Goal: Task Accomplishment & Management: Complete application form

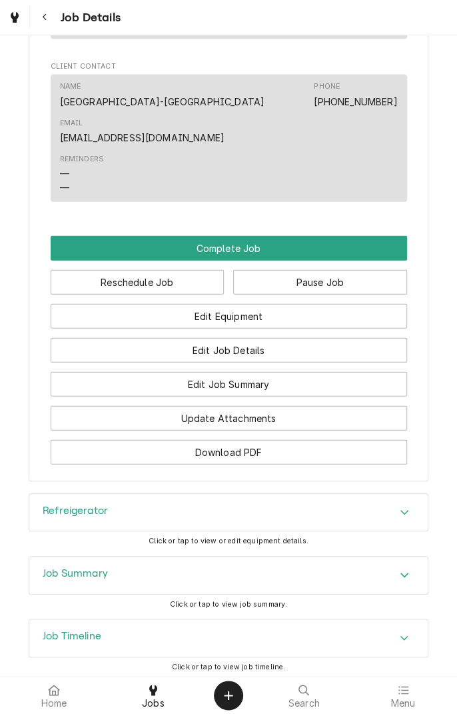
scroll to position [933, 0]
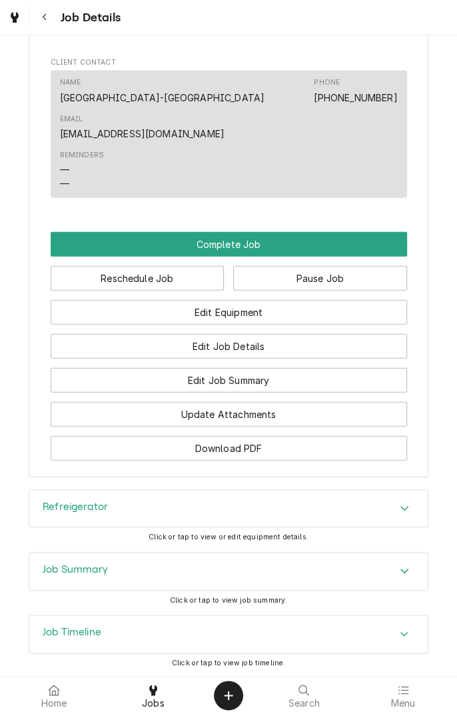
click at [318, 490] on div "Refreigerator" at bounding box center [228, 508] width 399 height 37
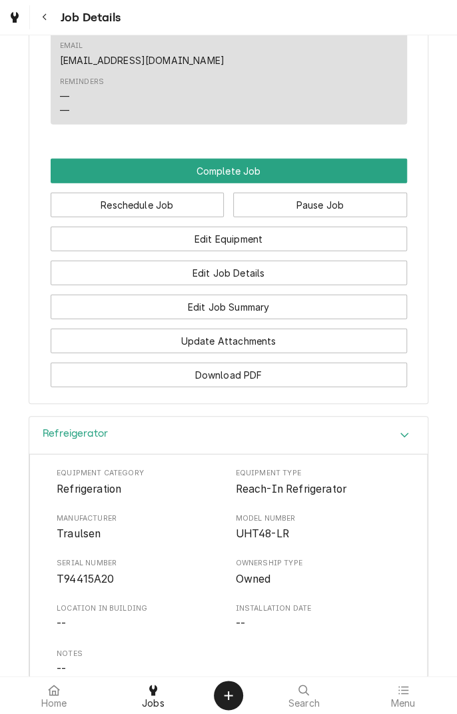
scroll to position [1004, 0]
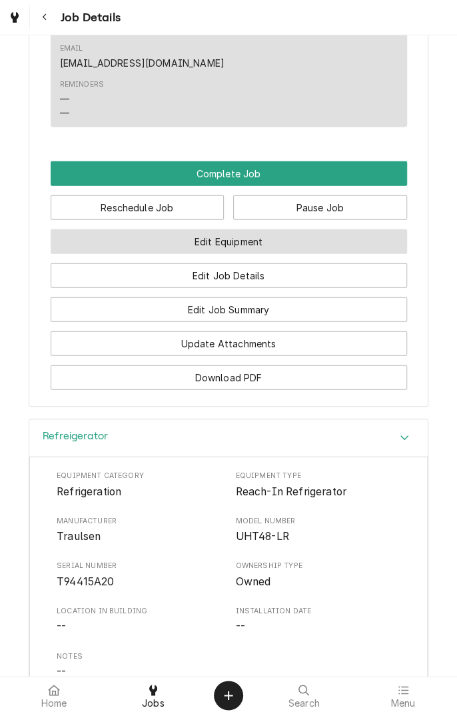
click at [317, 229] on button "Edit Equipment" at bounding box center [229, 241] width 357 height 25
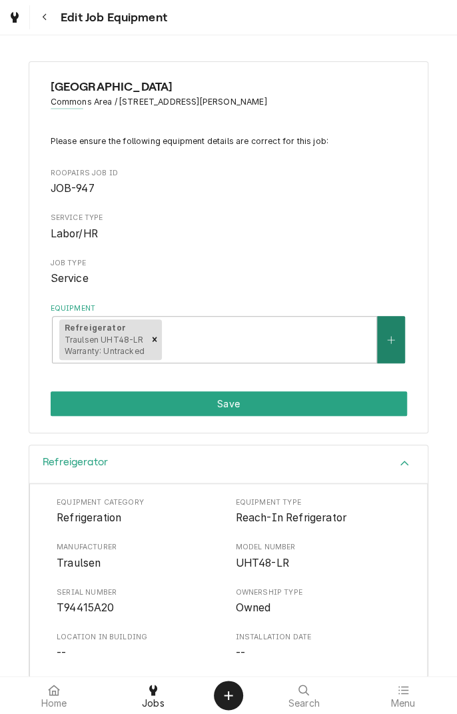
click at [387, 335] on icon "Create New Equipment" at bounding box center [391, 339] width 8 height 9
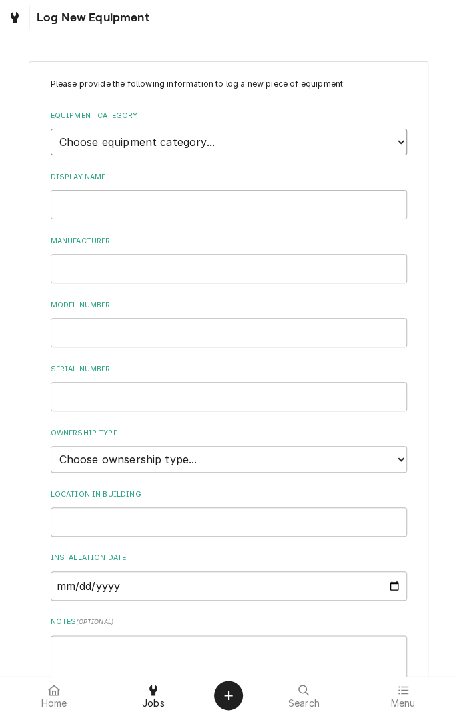
click at [391, 145] on select "Choose equipment category... Cooking Equipment Fryers Ice Machines Ovens and Ra…" at bounding box center [229, 142] width 357 height 27
select select "8"
click at [51, 129] on select "Choose equipment category... Cooking Equipment Fryers Ice Machines Ovens and Ra…" at bounding box center [229, 142] width 357 height 27
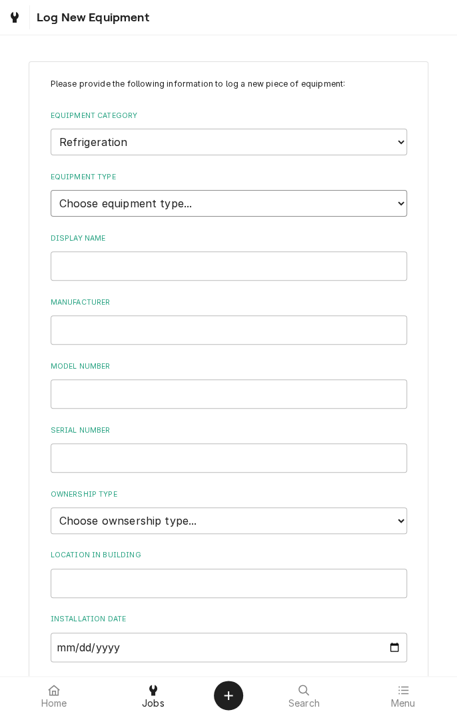
click at [228, 196] on select "Choose equipment type... Bar Refrigeration Blast Chiller Chef Base Freezer Chef…" at bounding box center [229, 203] width 357 height 27
select select "72"
click at [51, 190] on select "Choose equipment type... Bar Refrigeration Blast Chiller Chef Base Freezer Chef…" at bounding box center [229, 203] width 357 height 27
click at [199, 258] on input "Display Name" at bounding box center [229, 265] width 357 height 29
type input "F"
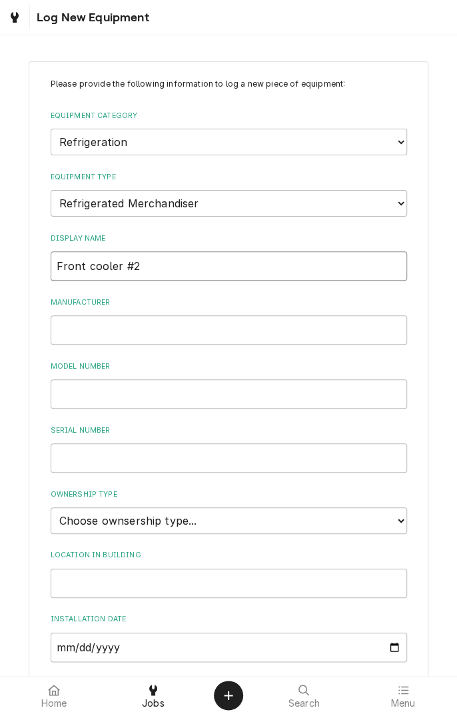
type input "Front cooler #2"
click at [215, 325] on input "Manufacturer" at bounding box center [229, 329] width 357 height 29
type input "Federal"
click at [195, 387] on input "Model Number" at bounding box center [229, 393] width 357 height 29
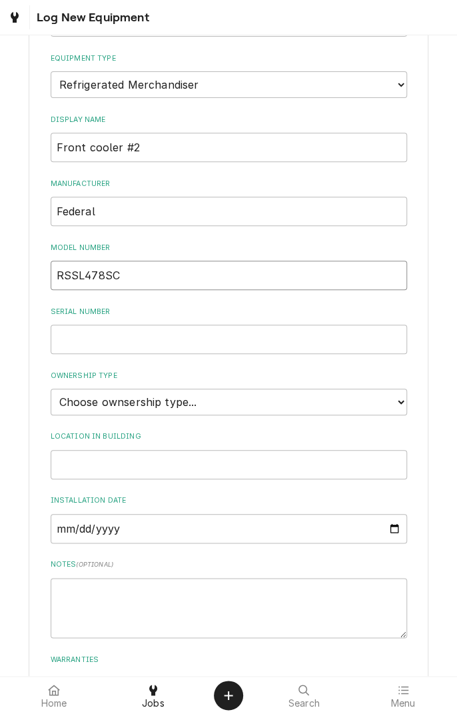
scroll to position [133, 0]
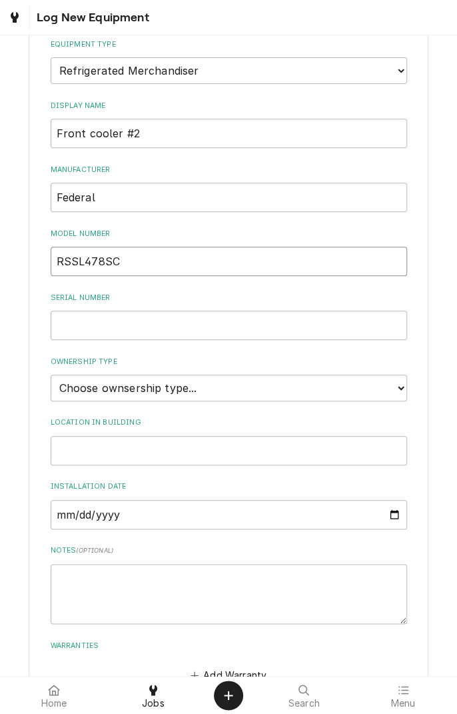
type input "RSSL478SC"
click at [224, 327] on input "Serial Number" at bounding box center [229, 325] width 357 height 29
type input "200423116657-2"
click at [289, 382] on select "Choose ownsership type... Unknown Owned Leased Rented" at bounding box center [229, 388] width 357 height 27
select select "1"
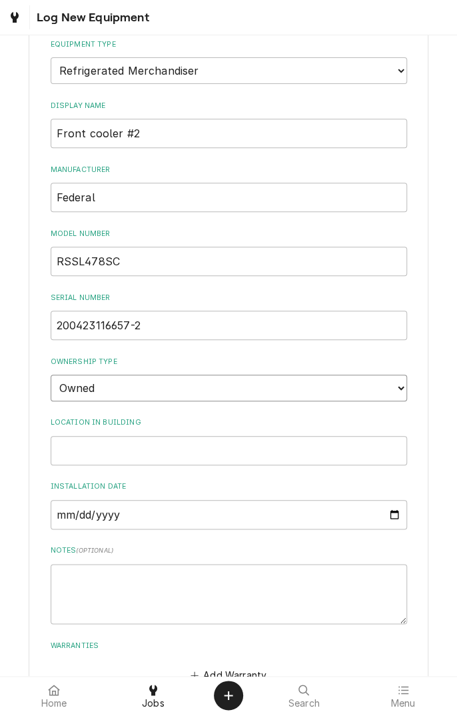
click at [51, 375] on select "Choose ownsership type... Unknown Owned Leased Rented" at bounding box center [229, 388] width 357 height 27
click at [231, 441] on input "Location in Building" at bounding box center [229, 450] width 357 height 29
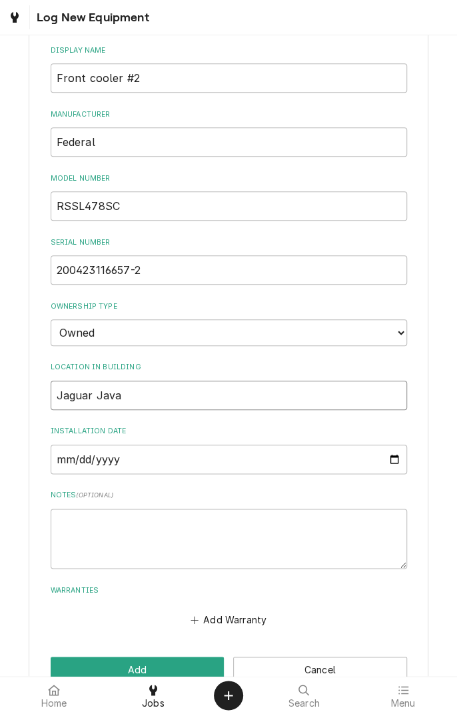
scroll to position [219, 0]
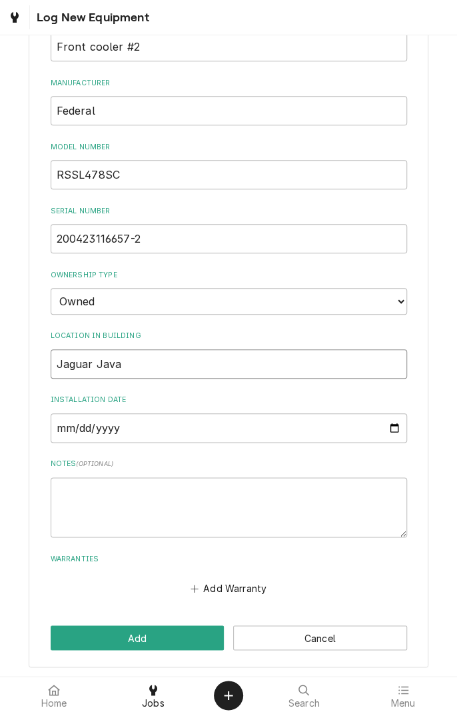
type input "Jaguar Java"
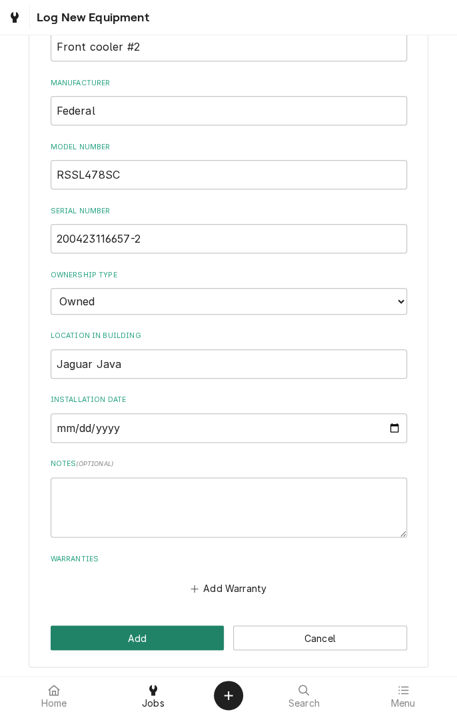
click at [182, 627] on button "Add" at bounding box center [138, 637] width 174 height 25
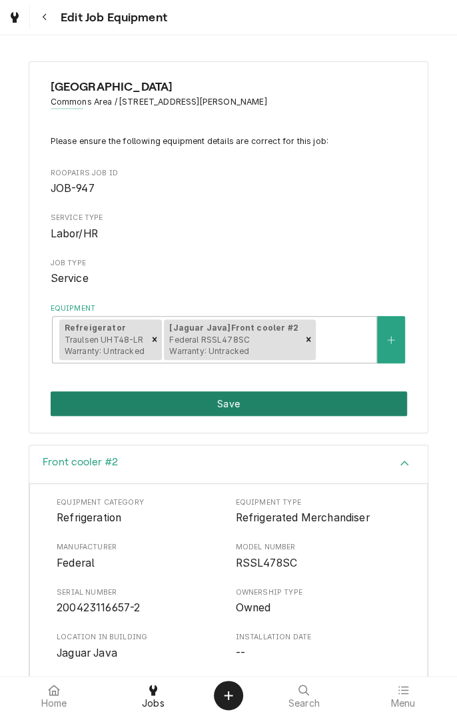
click at [317, 396] on button "Save" at bounding box center [229, 403] width 357 height 25
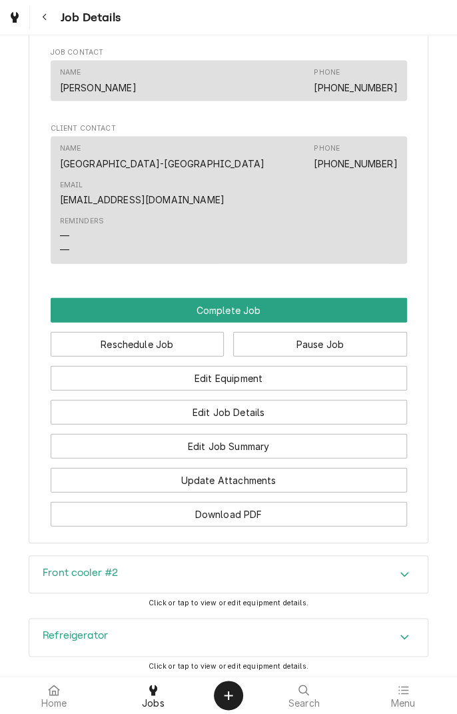
scroll to position [866, 0]
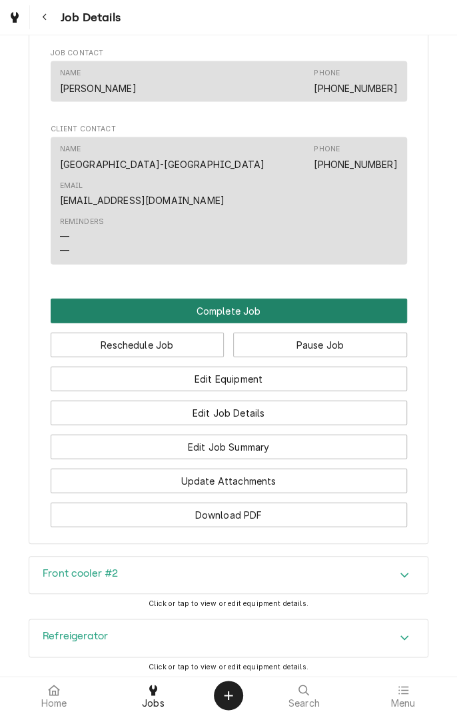
click at [267, 299] on button "Complete Job" at bounding box center [229, 311] width 357 height 25
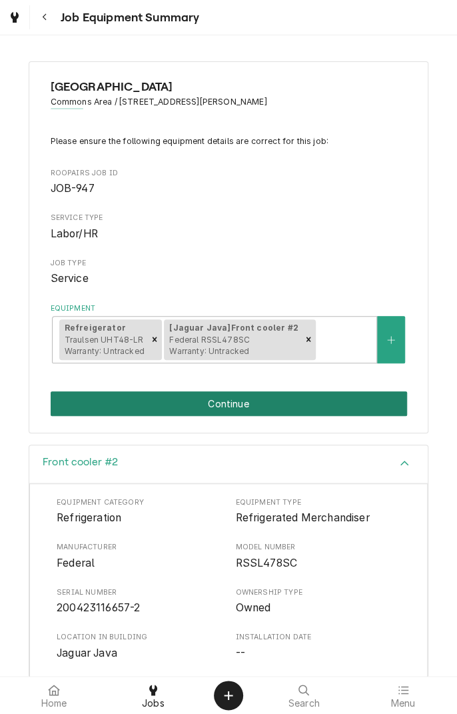
click at [279, 391] on button "Continue" at bounding box center [229, 403] width 357 height 25
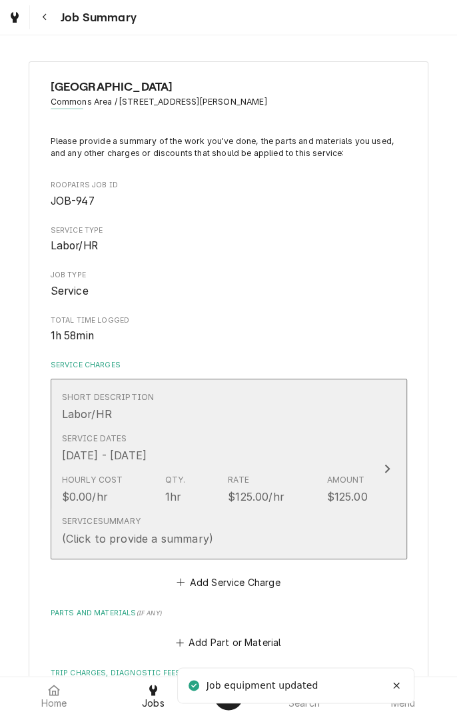
click at [301, 423] on div "Short Description Labor/HR" at bounding box center [215, 406] width 306 height 41
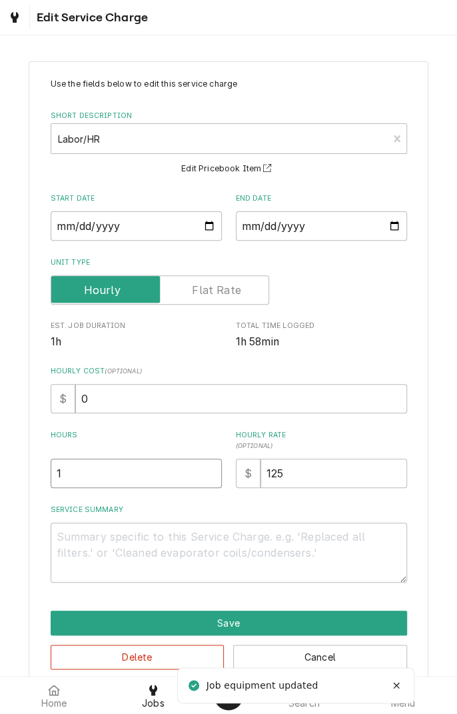
click at [147, 471] on input "1" at bounding box center [136, 473] width 171 height 29
type textarea "x"
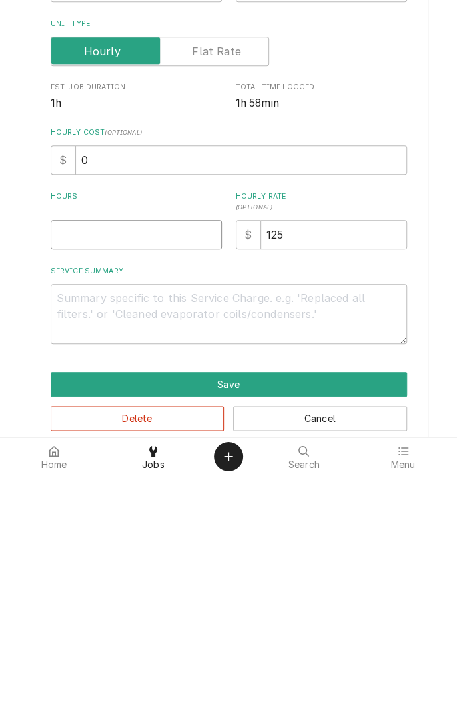
type textarea "x"
type input "2"
type textarea "x"
type input "2"
click at [253, 543] on textarea "Service Summary" at bounding box center [229, 553] width 357 height 60
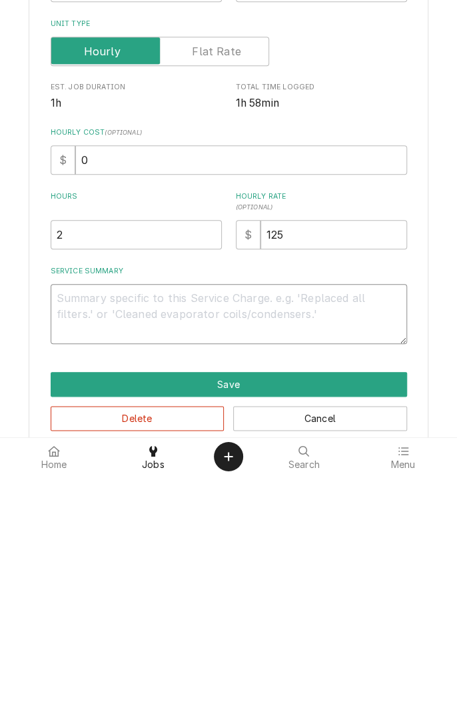
type textarea "x"
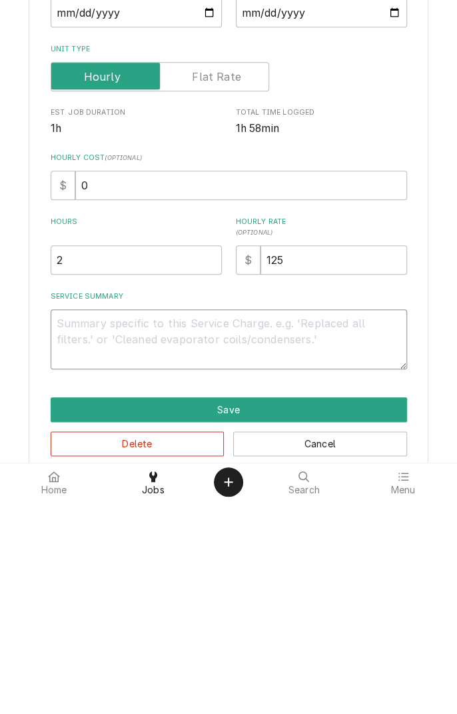
type textarea "F"
type textarea "x"
type textarea "Fo"
type textarea "x"
type textarea "Fou"
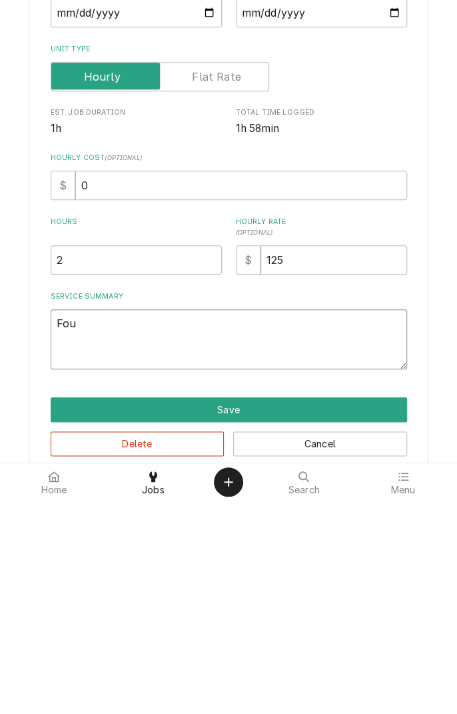
type textarea "x"
type textarea "Found"
type textarea "x"
type textarea "Found o"
type textarea "x"
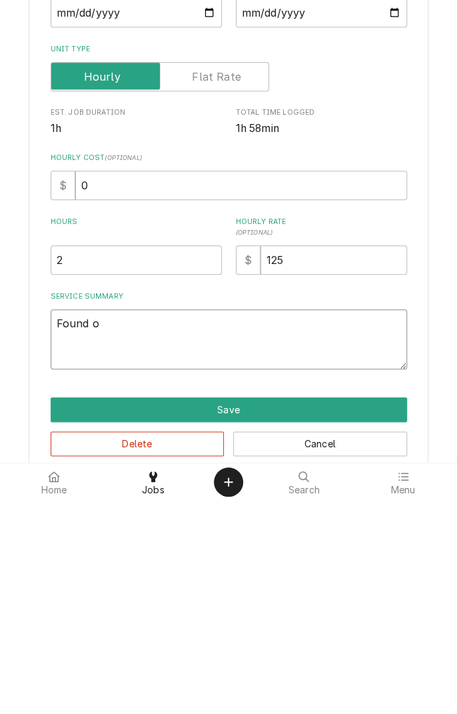
type textarea "Found op"
type textarea "x"
type textarea "Found ope"
type textarea "x"
type textarea "Found open"
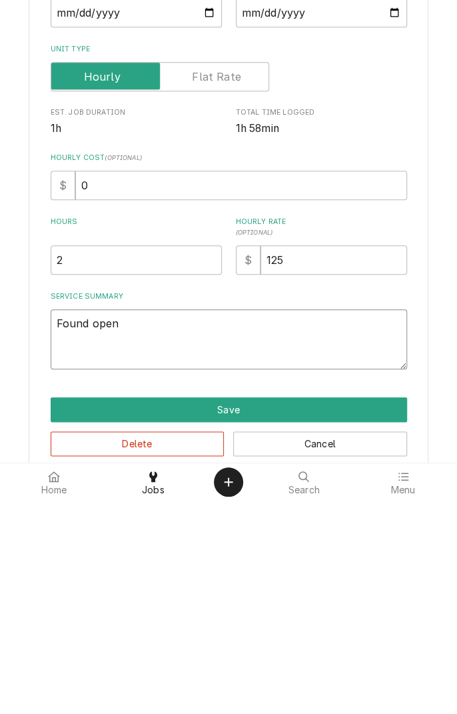
type textarea "x"
type textarea "Found open"
type textarea "x"
type textarea "Found open a"
type textarea "x"
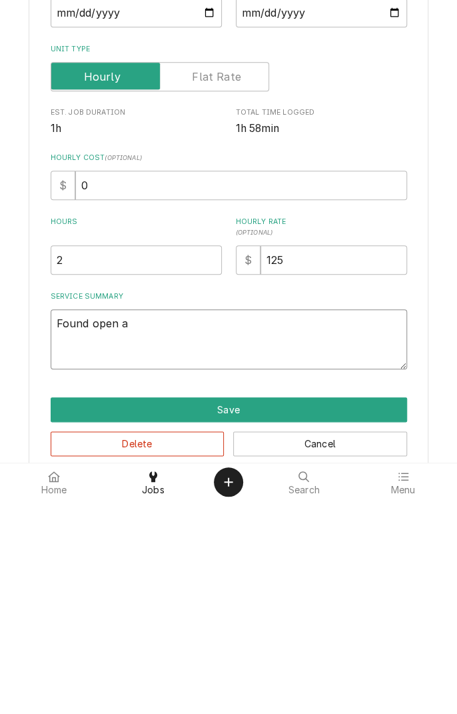
type textarea "Found open ai"
type textarea "x"
type textarea "Found open air"
type textarea "x"
type textarea "Found open air"
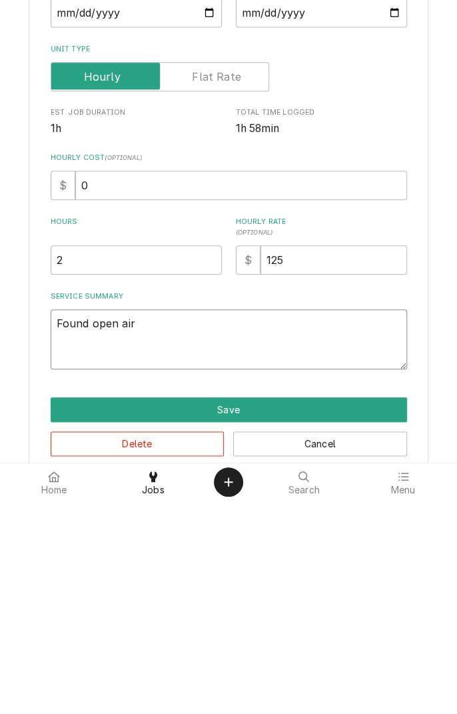
type textarea "x"
type textarea "Found open air c"
type textarea "x"
type textarea "Found open air co"
type textarea "x"
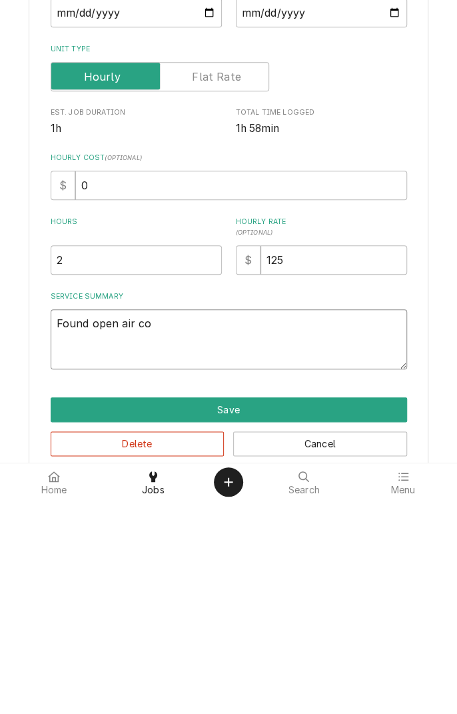
type textarea "Found open air coo"
type textarea "x"
type textarea "Found open air cool"
type textarea "x"
type textarea "Found open air cooler"
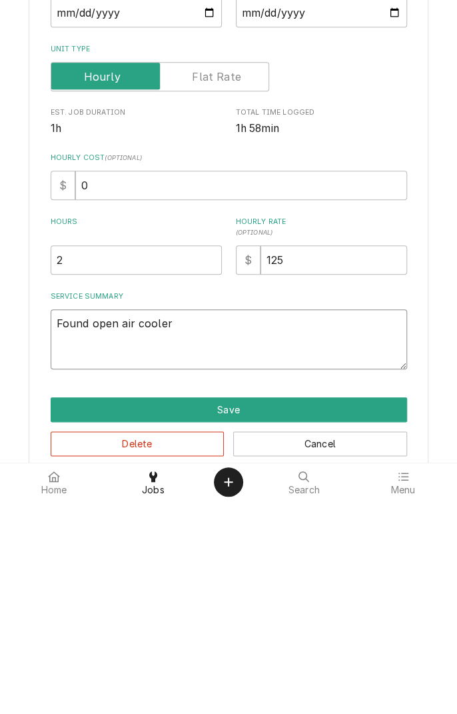
type textarea "x"
type textarea "Found open air cooler a"
type textarea "x"
type textarea "Found open air cooler at"
type textarea "x"
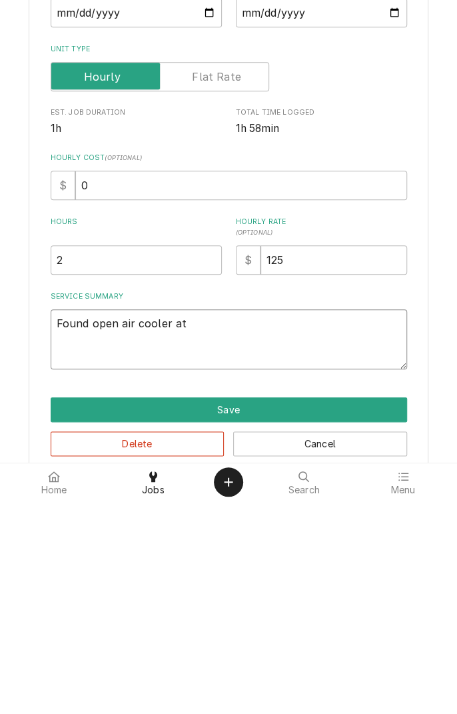
type textarea "Found open air cooler at"
type textarea "x"
type textarea "Found open air cooler at 4"
type textarea "x"
type textarea "Found open air cooler at 41"
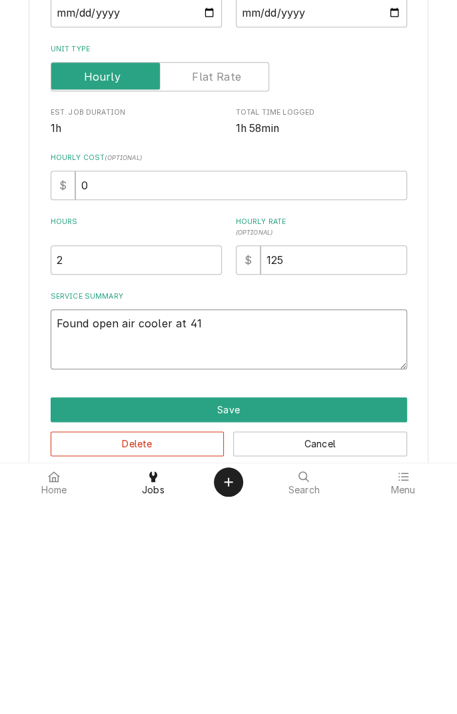
type textarea "x"
type textarea "Found open air cooler at 41"
type textarea "x"
type textarea "Found open air cooler at 41 d"
type textarea "x"
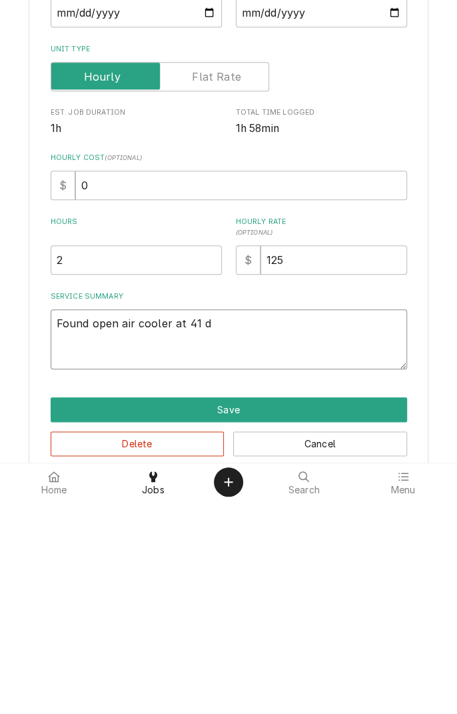
type textarea "Found open air cooler at 41 de"
type textarea "x"
type textarea "Found open air cooler at 41 deg"
type textarea "x"
type textarea "Found open air cooler at 41 dege"
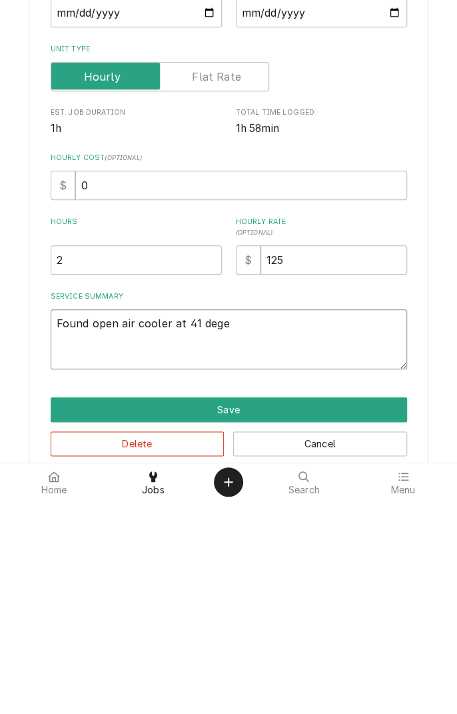
type textarea "x"
type textarea "Found open air cooler at 41 deg"
type textarea "x"
type textarea "Found open air cooler at 41 degrees"
type textarea "x"
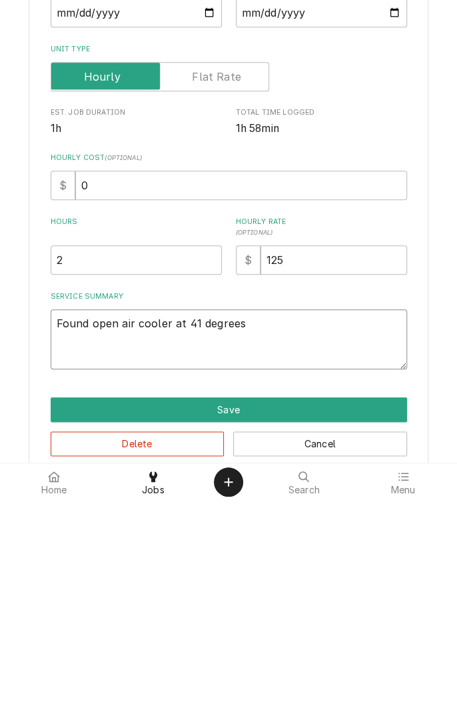
scroll to position [22, 0]
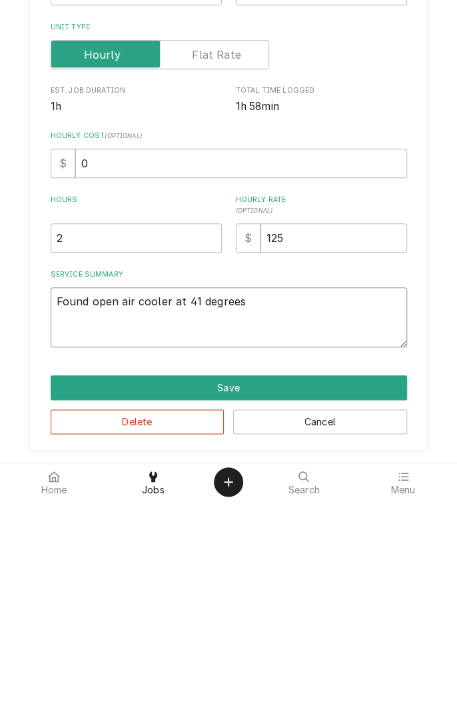
type textarea "Found open air cooler at 41 degrees"
type textarea "x"
type textarea "Found open air cooler at 41 degrees."
type textarea "x"
type textarea "Found open air cooler at 41 degrees."
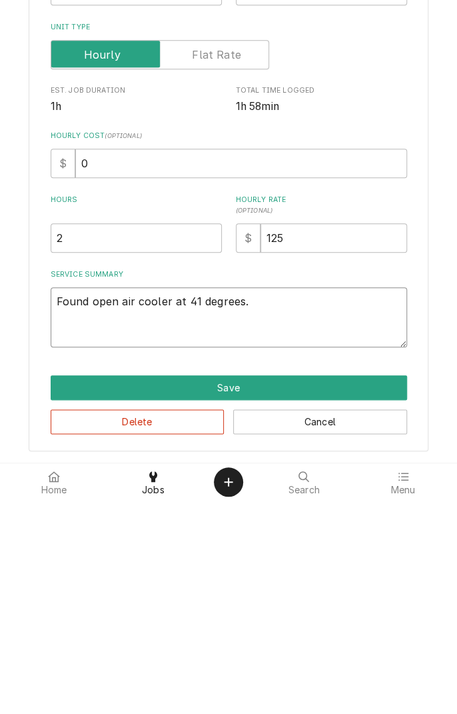
type textarea "x"
type textarea "Found open air cooler at 41 degrees. M"
type textarea "x"
type textarea "Found open air cooler at 41 degrees. Ma"
type textarea "x"
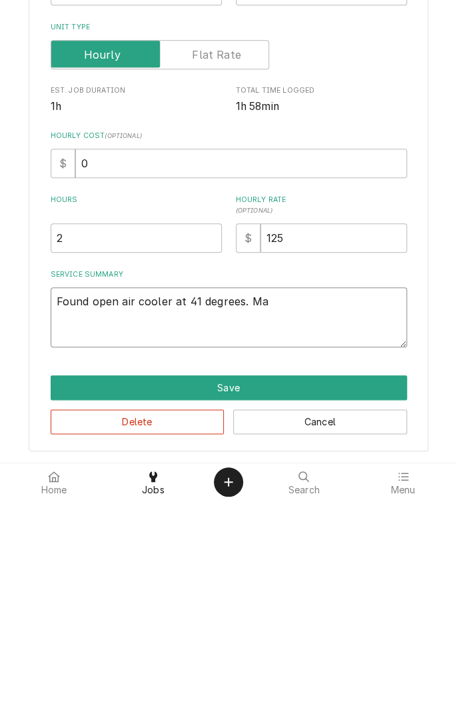
type textarea "Found open air cooler at 41 degrees. Man"
type textarea "x"
type textarea "Found open air cooler at 41 degrees. Manager"
type textarea "x"
type textarea "Found open air cooler at 41 degrees. Manager s"
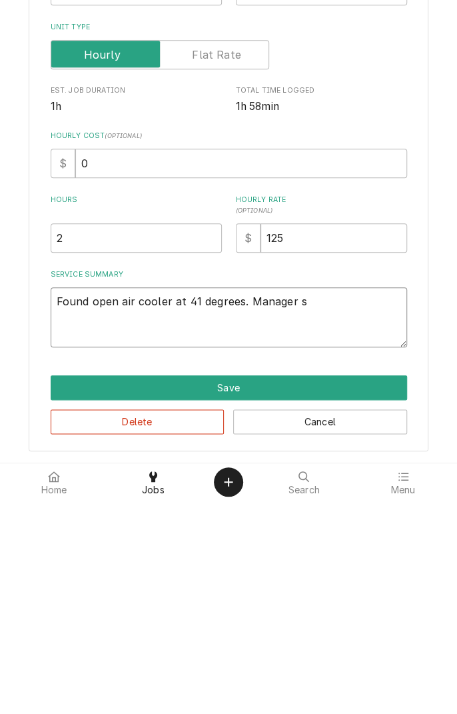
type textarea "x"
type textarea "Found open air cooler at 41 degrees. Manager sa"
type textarea "x"
type textarea "Found open air cooler at 41 degrees. Manager say"
type textarea "x"
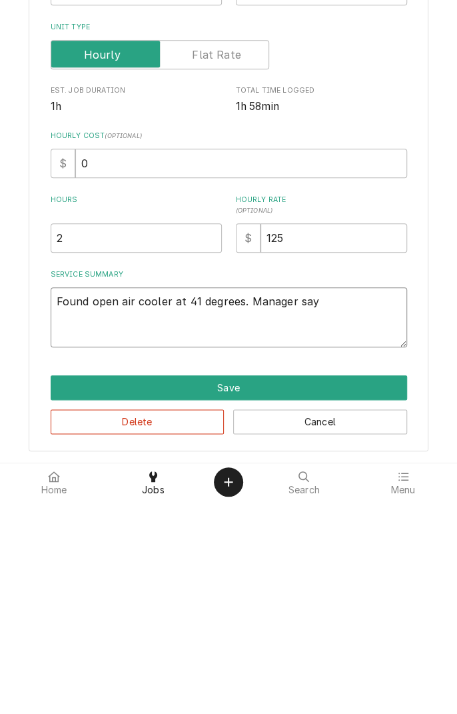
type textarea "Found open air cooler at 41 degrees. Manager says"
type textarea "x"
type textarea "Found open air cooler at 41 degrees. Manager says i"
type textarea "x"
type textarea "Found open air cooler at 41 degrees. Manager says it"
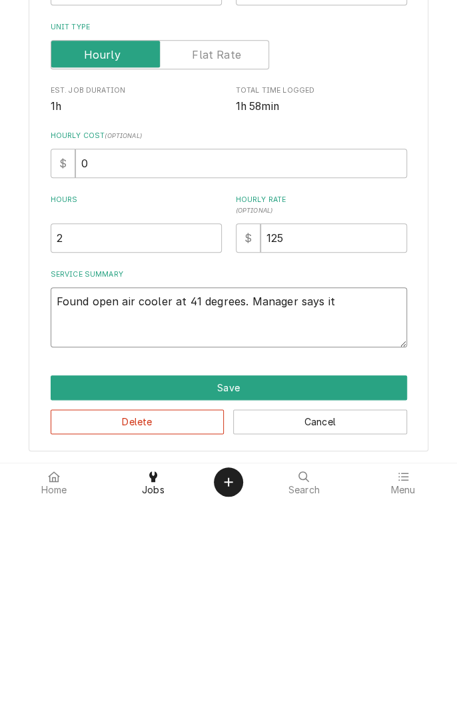
type textarea "x"
type textarea "Found open air cooler at 41 degrees. Manager says it"
type textarea "x"
type textarea "Found open air cooler at 41 degrees. Manager says it d"
type textarea "x"
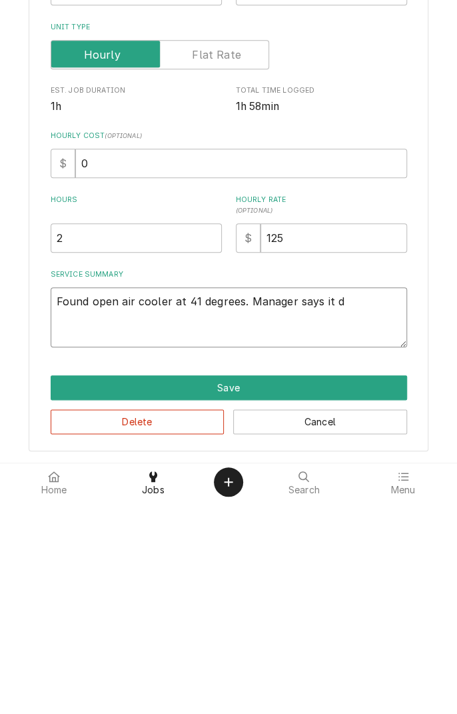
type textarea "Found open air cooler at 41 degrees. Manager says it doesn't"
type textarea "x"
type textarea "Found open air cooler at 41 degrees. Manager says it doesn't k"
type textarea "x"
type textarea "Found open air cooler at 41 degrees. Manager says it doesn't ke"
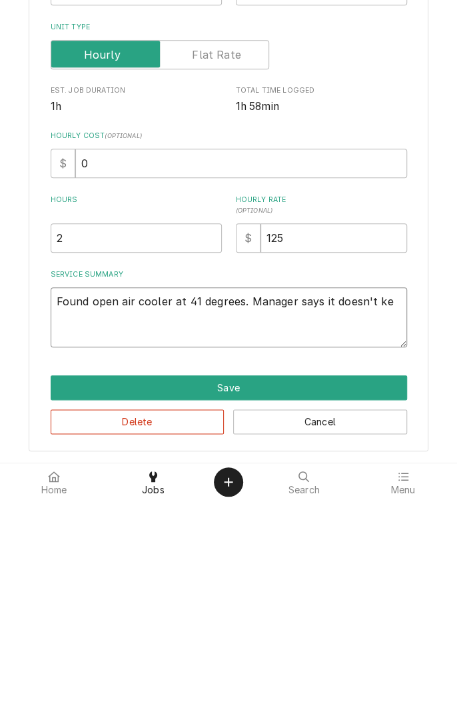
type textarea "x"
type textarea "Found open air cooler at 41 degrees. Manager says it doesn't kee"
type textarea "x"
type textarea "Found open air cooler at 41 degrees. Manager says it doesn't keep"
type textarea "x"
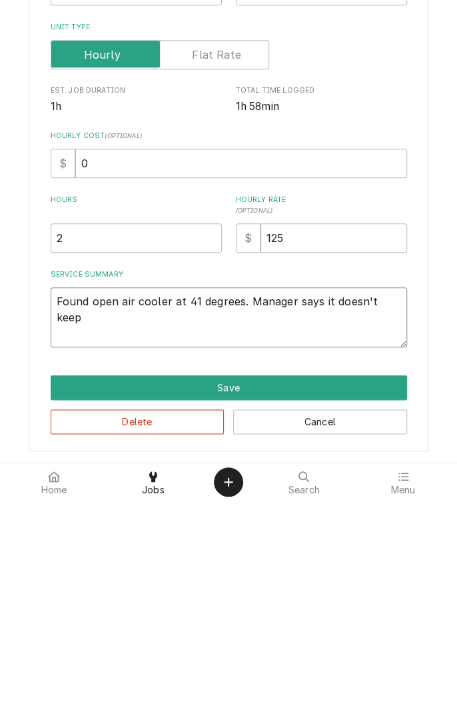
type textarea "Found open air cooler at 41 degrees. Manager says it doesn't keep"
type textarea "x"
type textarea "Found open air cooler at 41 degrees. Manager says it doesn't keep i"
type textarea "x"
type textarea "Found open air cooler at 41 degrees. Manager says it doesn't keep it"
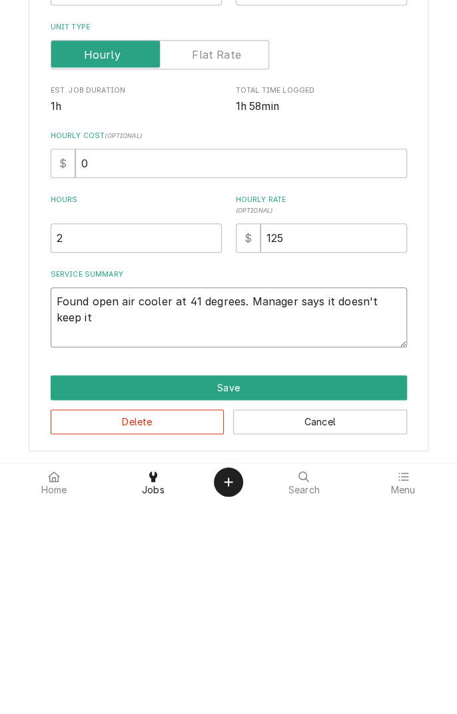
type textarea "x"
type textarea "Found open air cooler at 41 degrees. Manager says it doesn't keep ite"
type textarea "x"
type textarea "Found open air cooler at 41 degrees. Manager says it doesn't keep ites"
type textarea "x"
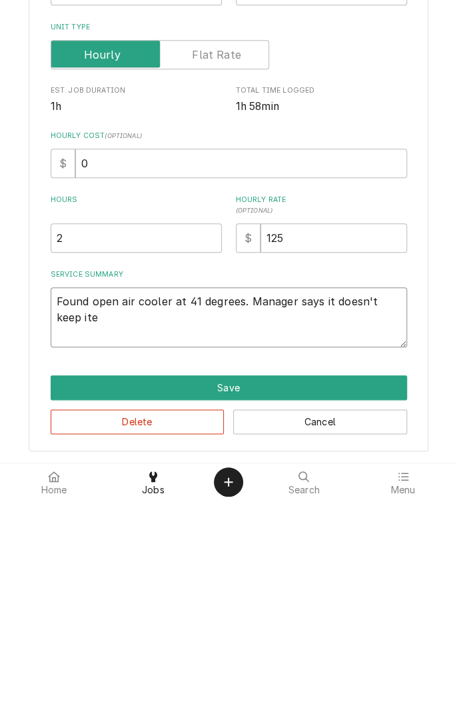
type textarea "Found open air cooler at 41 degrees. Manager says it doesn't keep items"
type textarea "x"
type textarea "Found open air cooler at 41 degrees. Manager says it doesn't keep items c"
type textarea "x"
type textarea "Found open air cooler at 41 degrees. Manager says it doesn't keep items co"
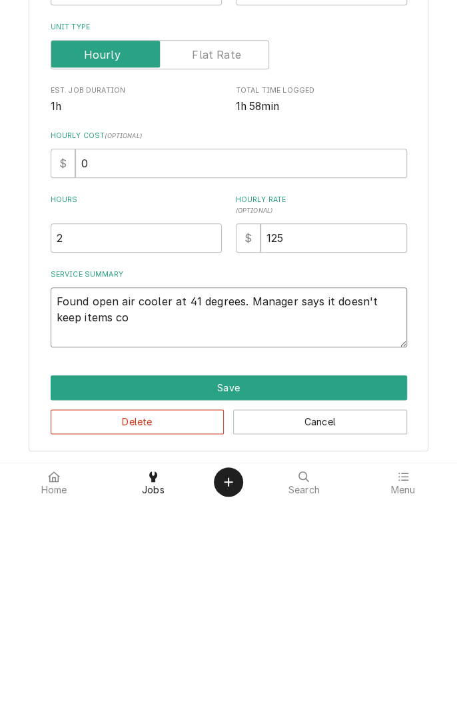
type textarea "x"
type textarea "Found open air cooler at 41 degrees. Manager says it doesn't keep items coo"
type textarea "x"
type textarea "Found open air cooler at 41 degrees. Manager says it doesn't keep items cool"
type textarea "x"
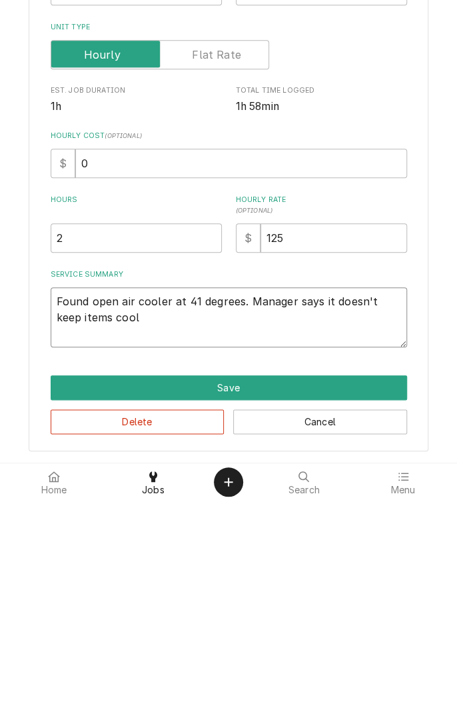
type textarea "Found open air cooler at 41 degrees. Manager says it doesn't keep items cool"
type textarea "x"
type textarea "Found open air cooler at 41 degrees. Manager says it doesn't keep items cool i"
type textarea "x"
type textarea "Found open air cooler at 41 degrees. Manager says it doesn't keep items cool in"
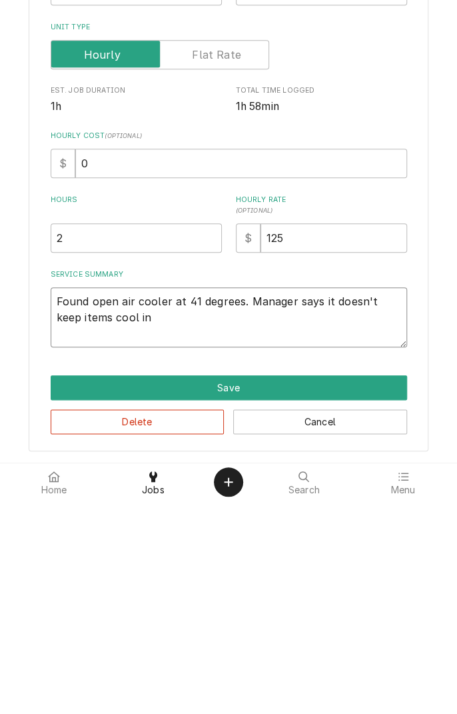
type textarea "x"
type textarea "Found open air cooler at 41 degrees. Manager says it doesn't keep items cool in"
type textarea "x"
type textarea "Found open air cooler at 41 degrees. Manager says it doesn't keep items cool in…"
type textarea "x"
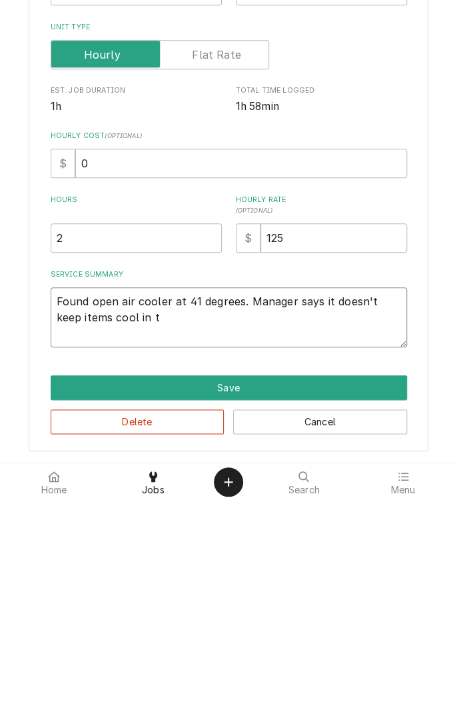
type textarea "Found open air cooler at 41 degrees. Manager says it doesn't keep items cool in…"
type textarea "x"
type textarea "Found open air cooler at 41 degrees. Manager says it doesn't keep items cool in…"
type textarea "x"
type textarea "Found open air cooler at 41 degrees. Manager says it doesn't keep items cool in…"
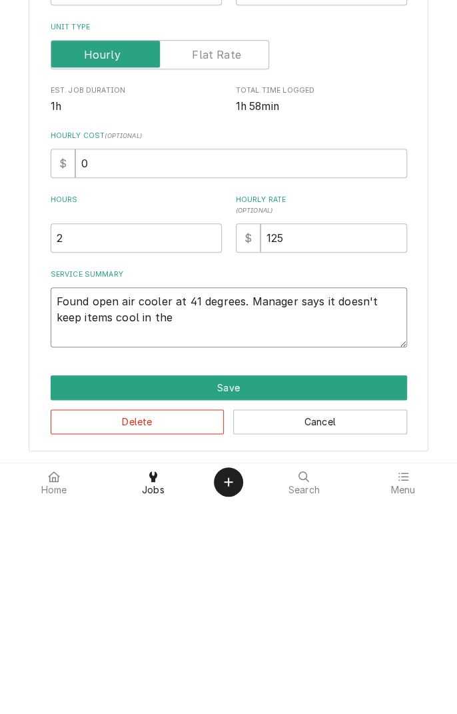
type textarea "x"
type textarea "Found open air cooler at 41 degrees. Manager says it doesn't keep items cool in…"
type textarea "x"
type textarea "Found open air cooler at 41 degrees. Manager says it doesn't keep items cool in…"
type textarea "x"
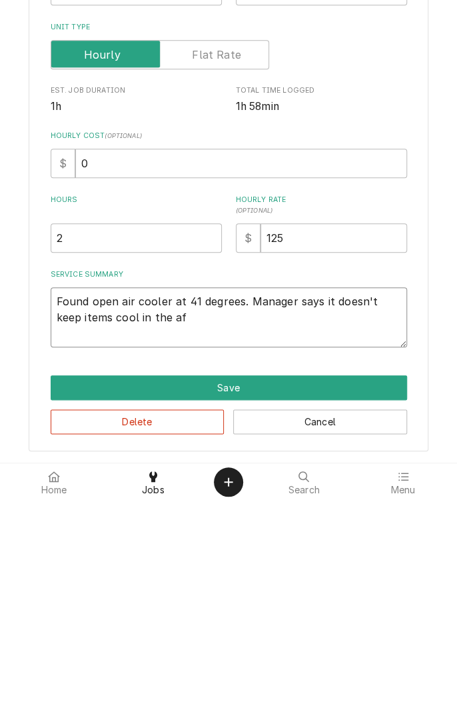
type textarea "Found open air cooler at 41 degrees. Manager says it doesn't keep items cool in…"
type textarea "x"
type textarea "Found open air cooler at 41 degrees. Manager says it doesn't keep items cool in…"
type textarea "x"
type textarea "Found open air cooler at 41 degrees. Manager says it doesn't keep items cool in…"
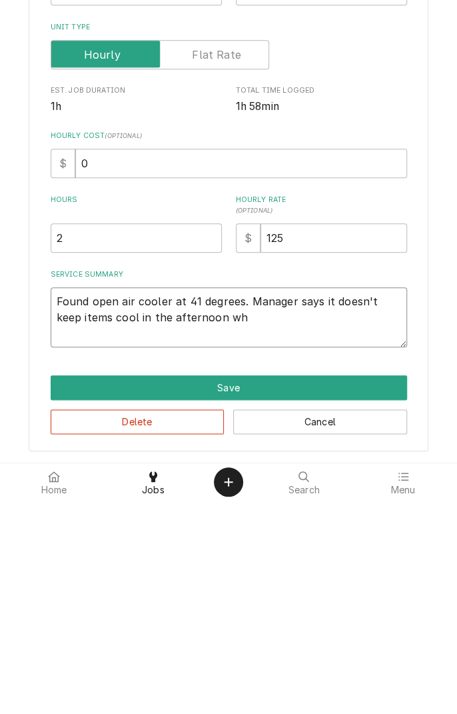
type textarea "x"
type textarea "Found open air cooler at 41 degrees. Manager says it doesn't keep items cool in…"
type textarea "x"
type textarea "Found open air cooler at 41 degrees. Manager says it doesn't keep items cool in…"
type textarea "x"
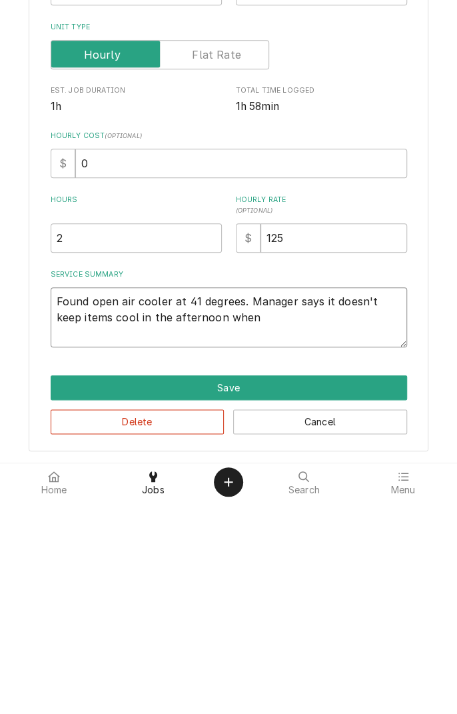
type textarea "Found open air cooler at 41 degrees. Manager says it doesn't keep items cool in…"
type textarea "x"
type textarea "Found open air cooler at 41 degrees. Manager says it doesn't keep items cool in…"
type textarea "x"
type textarea "Found open air cooler at 41 degrees. Manager says it doesn't keep items cool in…"
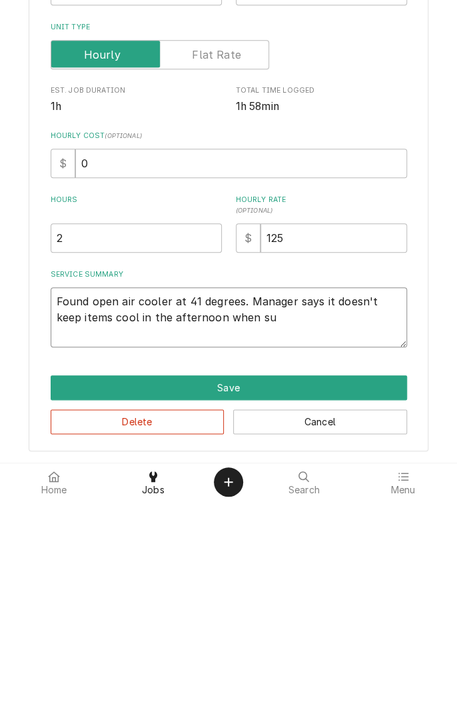
type textarea "x"
type textarea "Found open air cooler at 41 degrees. Manager says it doesn't keep items cool in…"
type textarea "x"
type textarea "Found open air cooler at 41 degrees. Manager says it doesn't keep items cool in…"
type textarea "x"
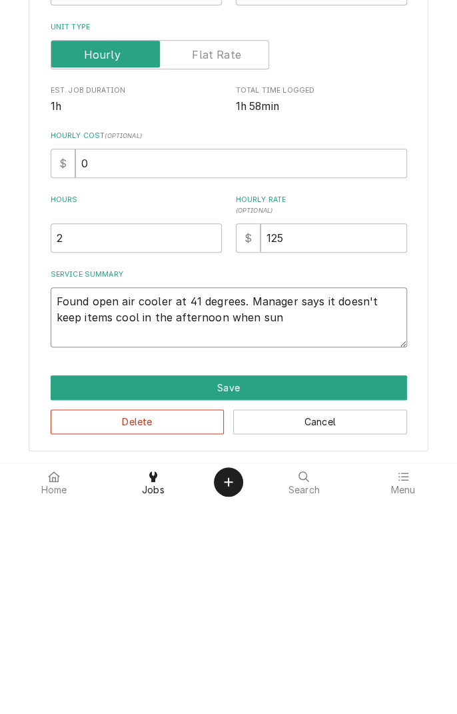
type textarea "Found open air cooler at 41 degrees. Manager says it doesn't keep items cool in…"
type textarea "x"
type textarea "Found open air cooler at 41 degrees. Manager says it doesn't keep items cool in…"
type textarea "x"
type textarea "Found open air cooler at 41 degrees. Manager says it doesn't keep items cool in…"
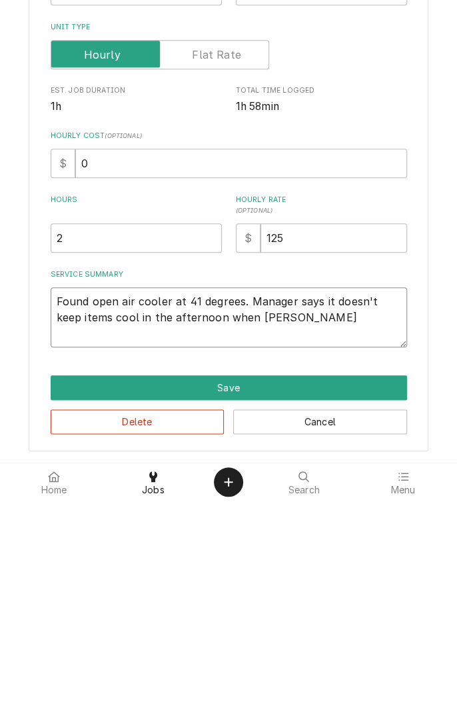
type textarea "x"
type textarea "Found open air cooler at 41 degrees. Manager says it doesn't keep items cool in…"
type textarea "x"
type textarea "Found open air cooler at 41 degrees. Manager says it doesn't keep items cool in…"
type textarea "x"
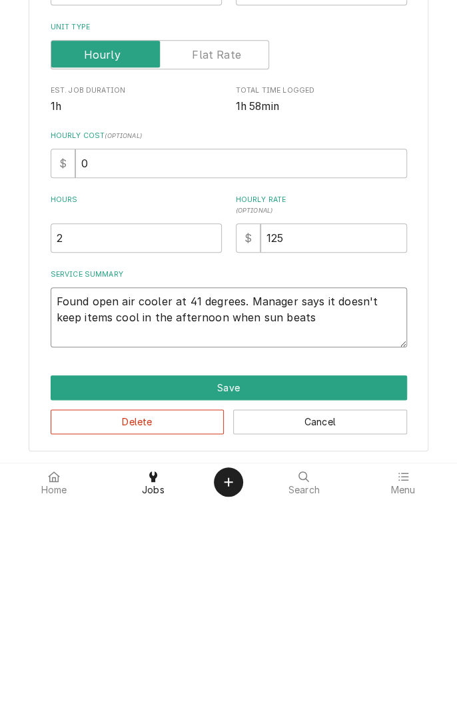
type textarea "Found open air cooler at 41 degrees. Manager says it doesn't keep items cool in…"
type textarea "x"
type textarea "Found open air cooler at 41 degrees. Manager says it doesn't keep items cool in…"
type textarea "x"
type textarea "Found open air cooler at 41 degrees. Manager says it doesn't keep items cool in…"
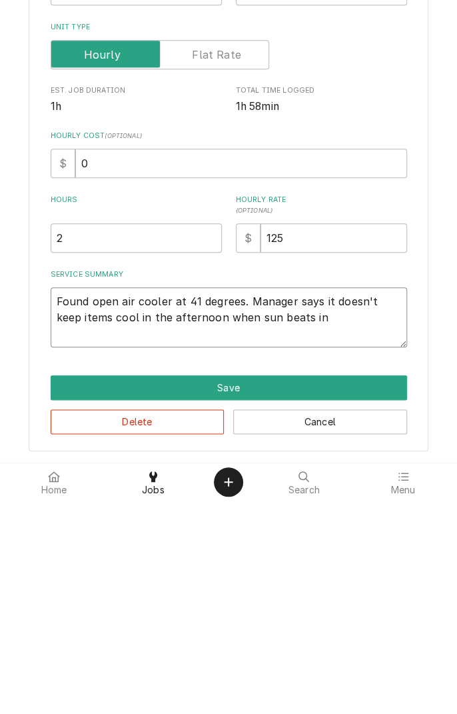
type textarea "x"
type textarea "Found open air cooler at 41 degrees. Manager says it doesn't keep items cool in…"
type textarea "x"
type textarea "Found open air cooler at 41 degrees. Manager says it doesn't keep items cool in…"
type textarea "x"
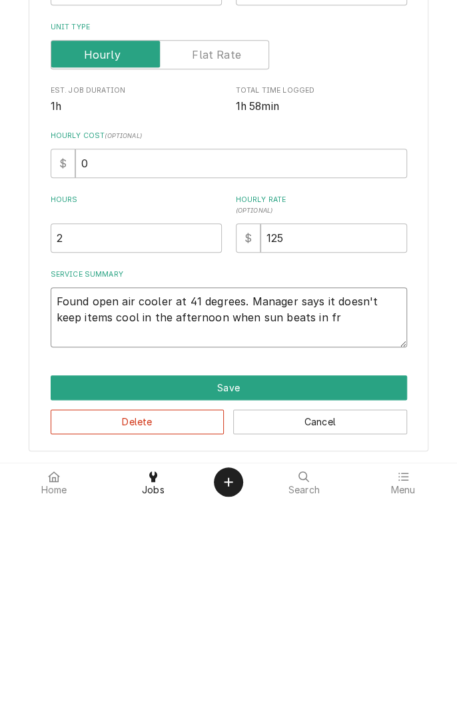
type textarea "Found open air cooler at 41 degrees. Manager says it doesn't keep items cool in…"
type textarea "x"
type textarea "Found open air cooler at 41 degrees. Manager says it doesn't keep items cool in…"
type textarea "x"
type textarea "Found open air cooler at 41 degrees. Manager says it doesn't keep items cool in…"
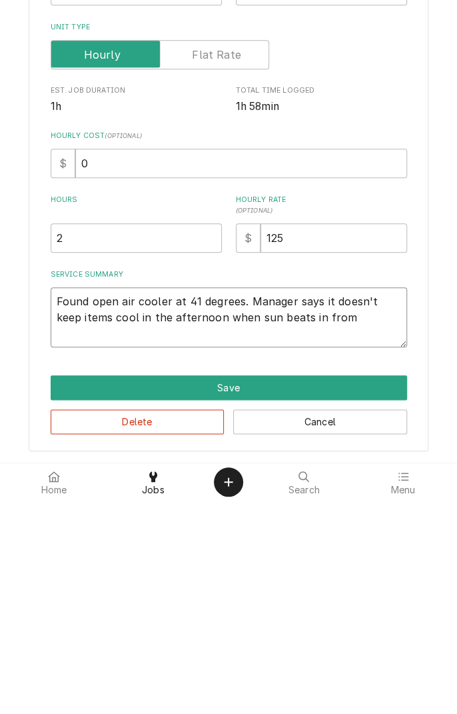
type textarea "x"
type textarea "Found open air cooler at 41 degrees. Manager says it doesn't keep items cool in…"
type textarea "x"
type textarea "Found open air cooler at 41 degrees. Manager says it doesn't keep items cool in…"
type textarea "x"
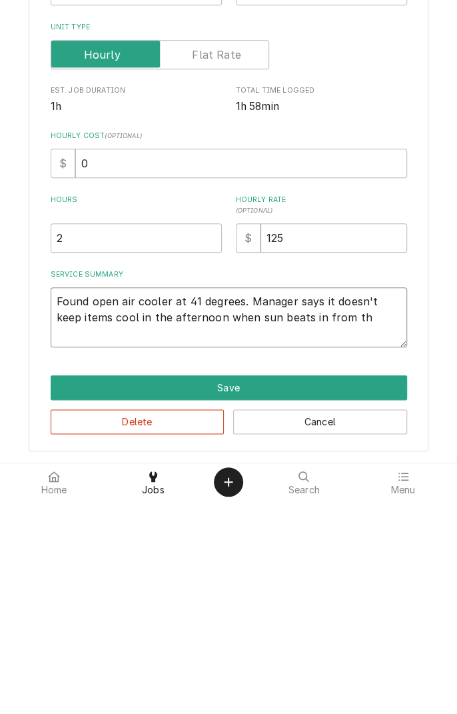
type textarea "Found open air cooler at 41 degrees. Manager says it doesn't keep items cool in…"
type textarea "x"
type textarea "Found open air cooler at 41 degrees. Manager says it doesn't keep items cool in…"
click at [99, 549] on textarea "Found open air cooler at 41 degrees. Manager says it doesn't keep items cool in…" at bounding box center [229, 531] width 357 height 60
click at [171, 550] on textarea "Found open air cooler at 41 degrees. Manager says it doesn't keep items cool in…" at bounding box center [229, 531] width 357 height 60
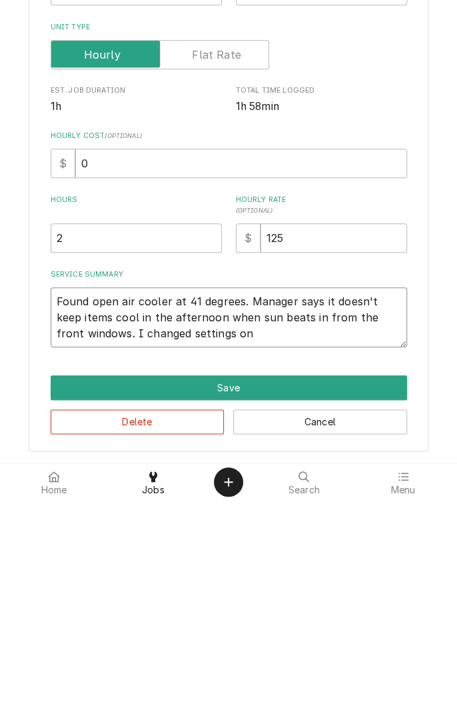
click at [103, 548] on textarea "Found open air cooler at 41 degrees. Manager says it doesn't keep items cool in…" at bounding box center [229, 531] width 357 height 60
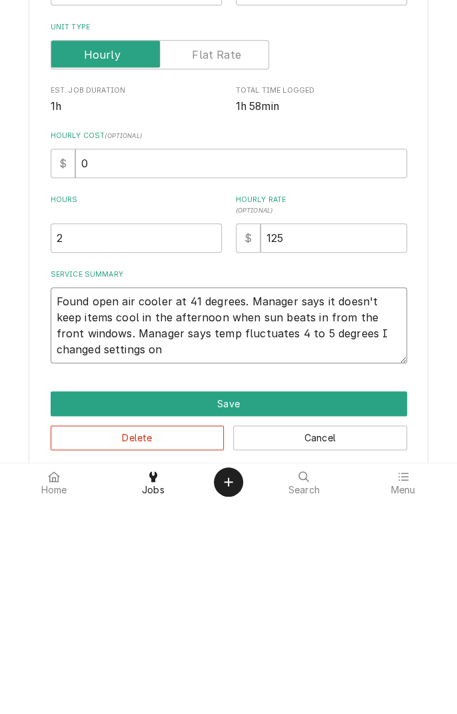
click at [121, 566] on textarea "Found open air cooler at 41 degrees. Manager says it doesn't keep items cool in…" at bounding box center [229, 539] width 357 height 76
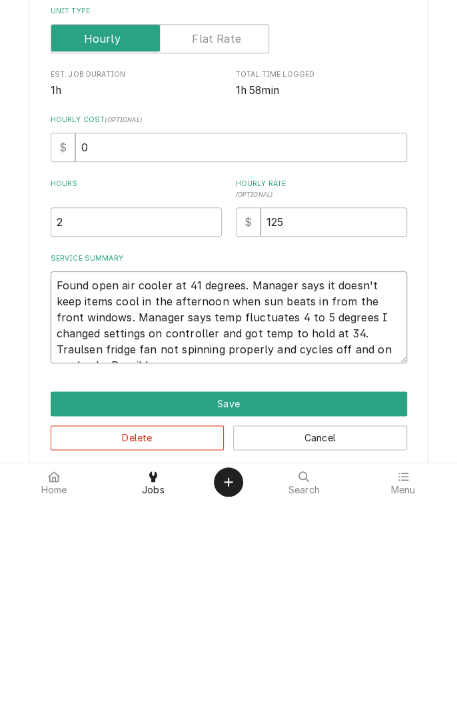
scroll to position [0, 0]
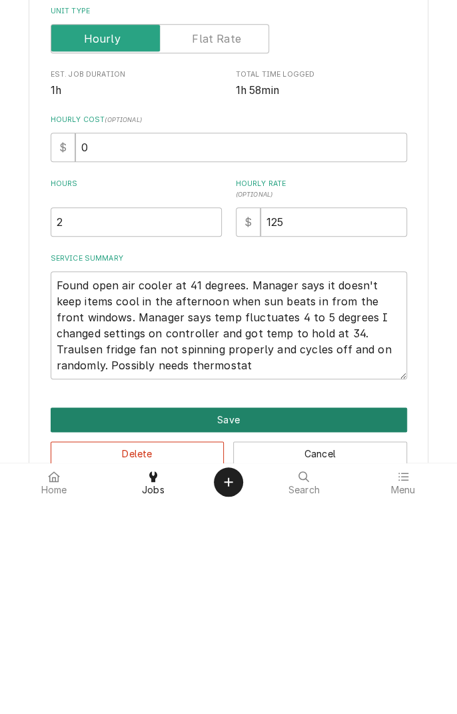
click at [296, 628] on button "Save" at bounding box center [229, 633] width 357 height 25
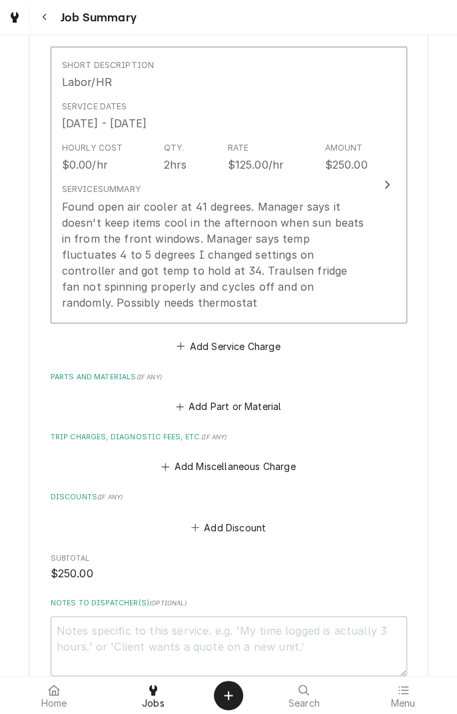
scroll to position [337, 0]
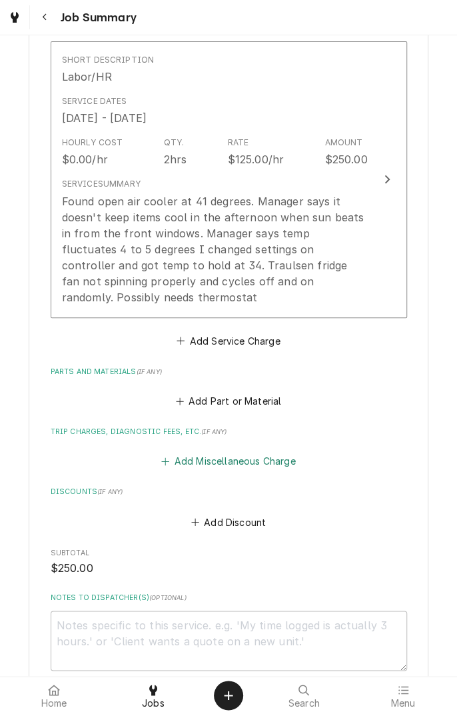
click at [270, 452] on button "Add Miscellaneous Charge" at bounding box center [228, 461] width 139 height 19
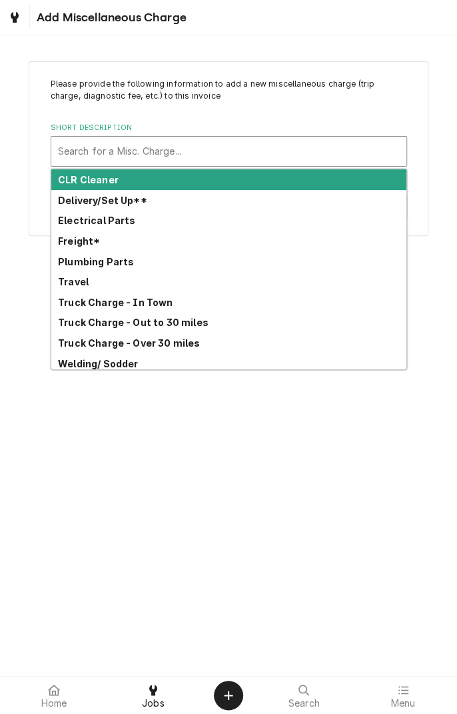
click at [156, 303] on strong "Truck Charge - In Town" at bounding box center [115, 302] width 115 height 11
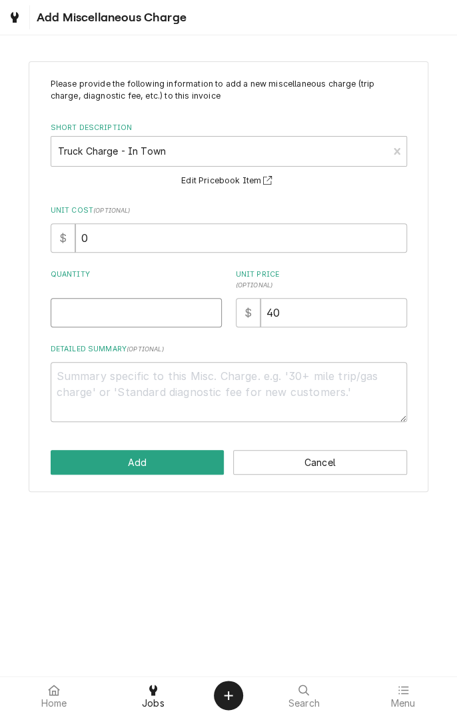
click at [180, 312] on input "Quantity" at bounding box center [136, 312] width 171 height 29
click at [239, 383] on textarea "Detailed Summary ( optional )" at bounding box center [229, 392] width 357 height 60
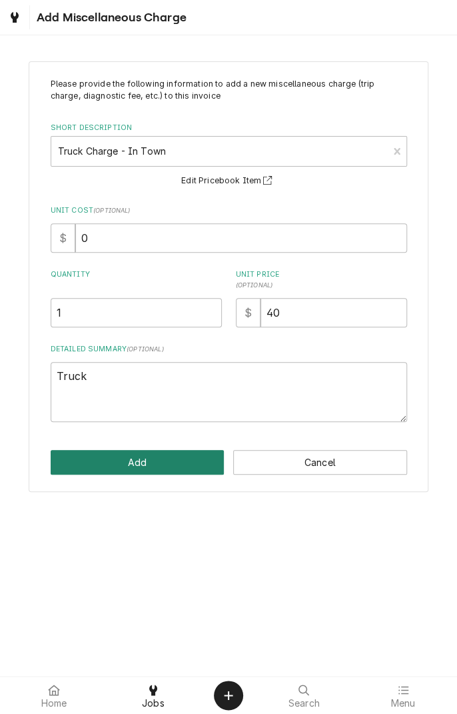
click at [169, 459] on button "Add" at bounding box center [138, 462] width 174 height 25
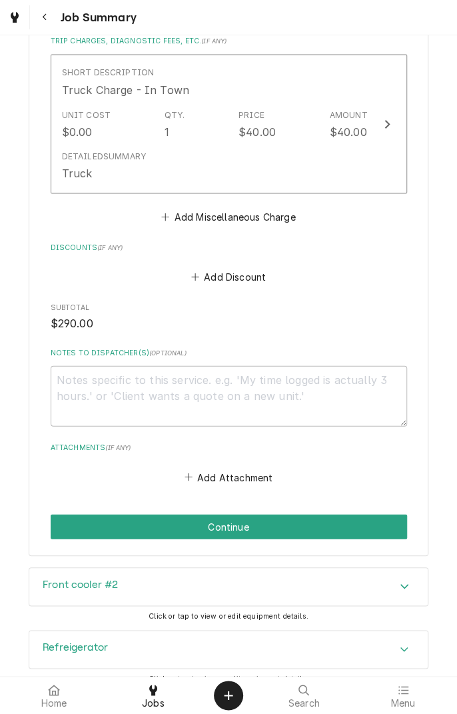
scroll to position [790, 0]
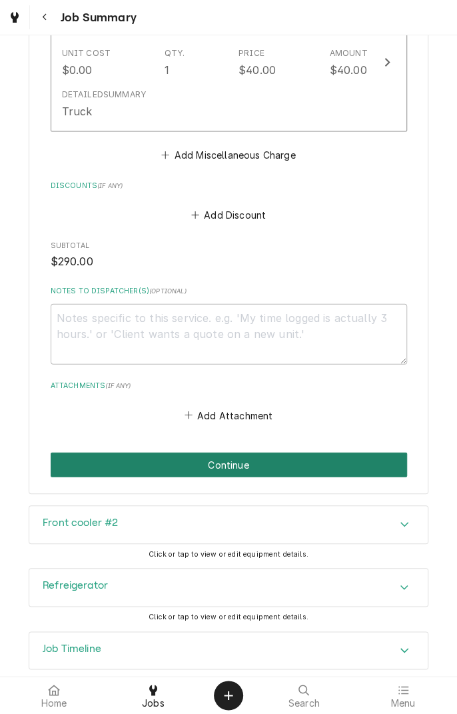
click at [281, 452] on button "Continue" at bounding box center [229, 464] width 357 height 25
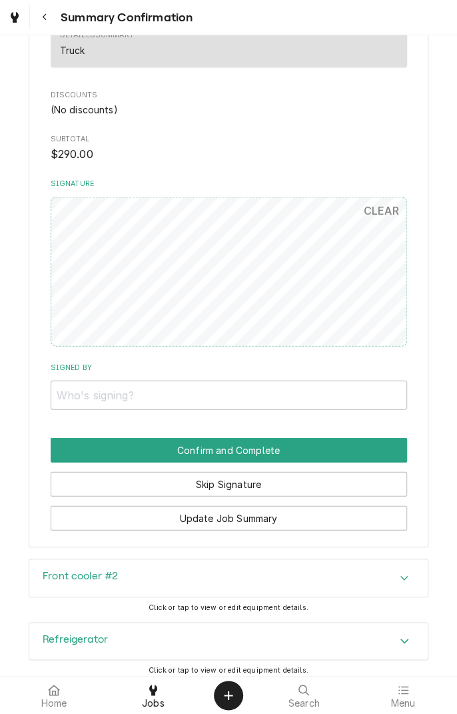
scroll to position [697, 0]
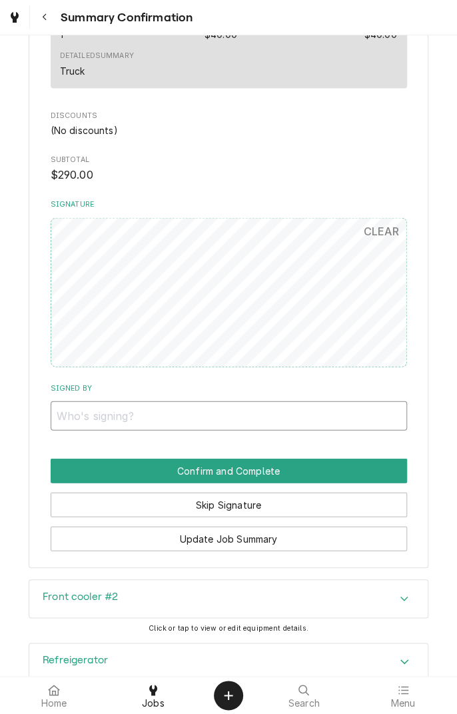
click at [125, 419] on input "Signed By" at bounding box center [229, 415] width 357 height 29
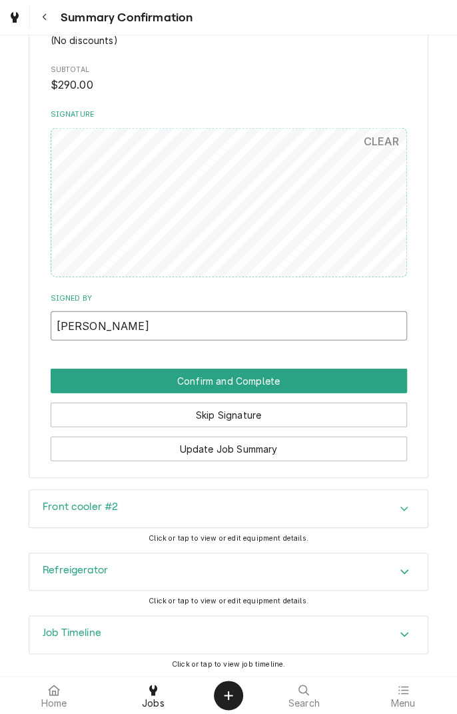
type input "Belinda B"
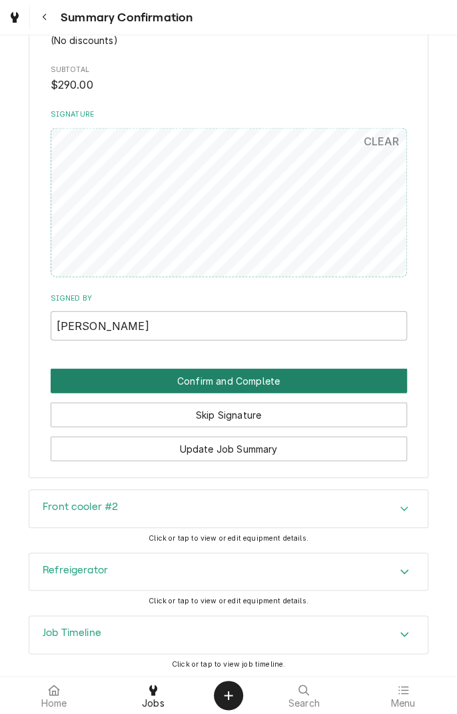
click at [365, 378] on button "Confirm and Complete" at bounding box center [229, 380] width 357 height 25
